Goal: Find specific page/section: Find specific page/section

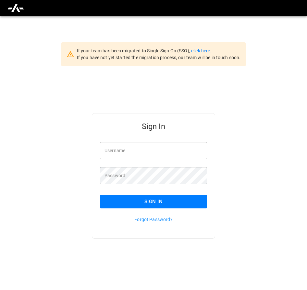
type input "**********"
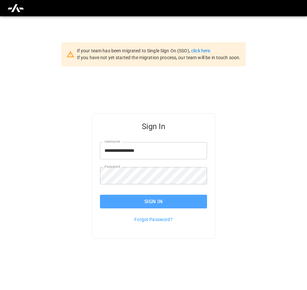
click at [202, 206] on button "Sign In" at bounding box center [153, 202] width 107 height 14
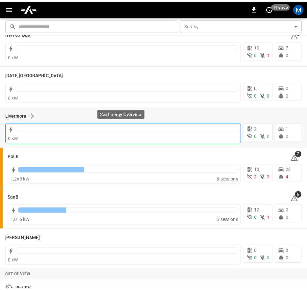
scroll to position [130, 0]
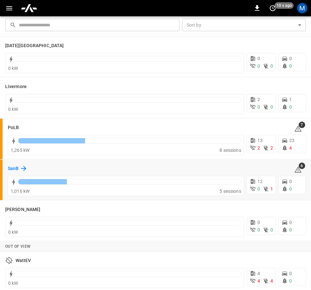
click at [17, 167] on h6 "SanB" at bounding box center [13, 168] width 11 height 7
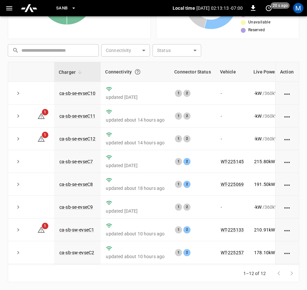
scroll to position [98, 0]
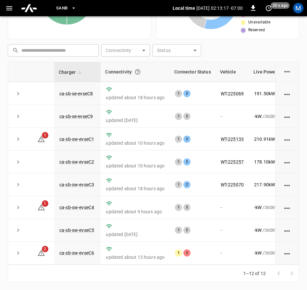
drag, startPoint x: 208, startPoint y: 264, endPoint x: 231, endPoint y: 264, distance: 23.1
click at [231, 264] on div "Charger Connectivity Connector Status Vehicle Live Power Live SoC Last Session …" at bounding box center [154, 163] width 292 height 203
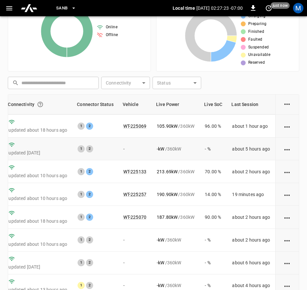
scroll to position [98, 99]
